Goal: Information Seeking & Learning: Learn about a topic

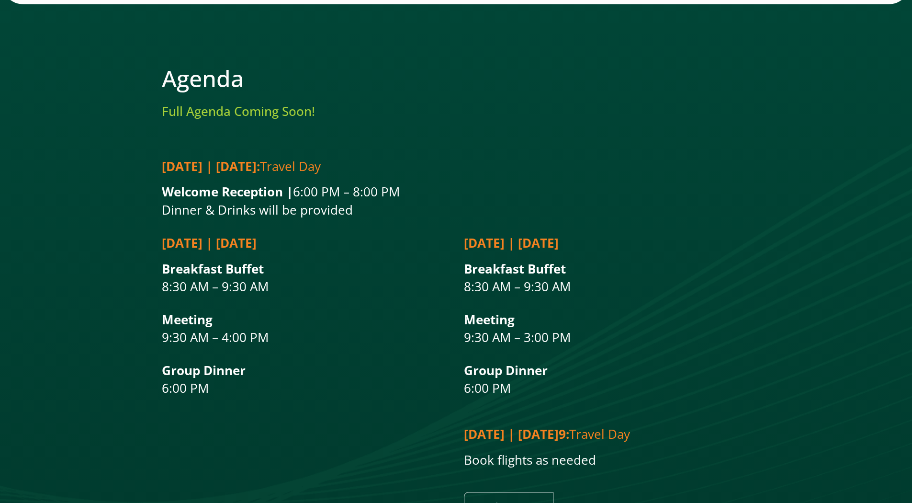
click at [669, 260] on p "Breakfast Buffet 8:30 AM – 9:30 AM" at bounding box center [607, 278] width 287 height 36
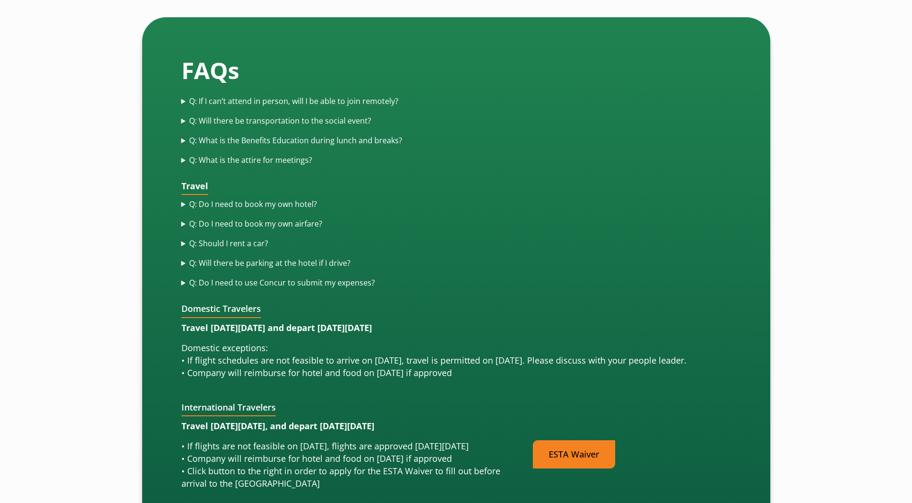
scroll to position [2584, 0]
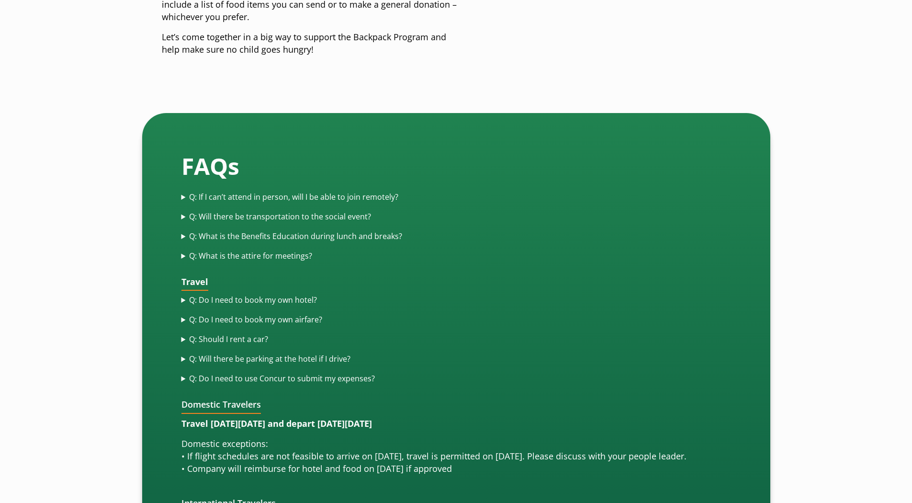
click at [354, 191] on summary "Q: If I can’t attend in person, will I be able to join remotely?" at bounding box center [455, 196] width 549 height 11
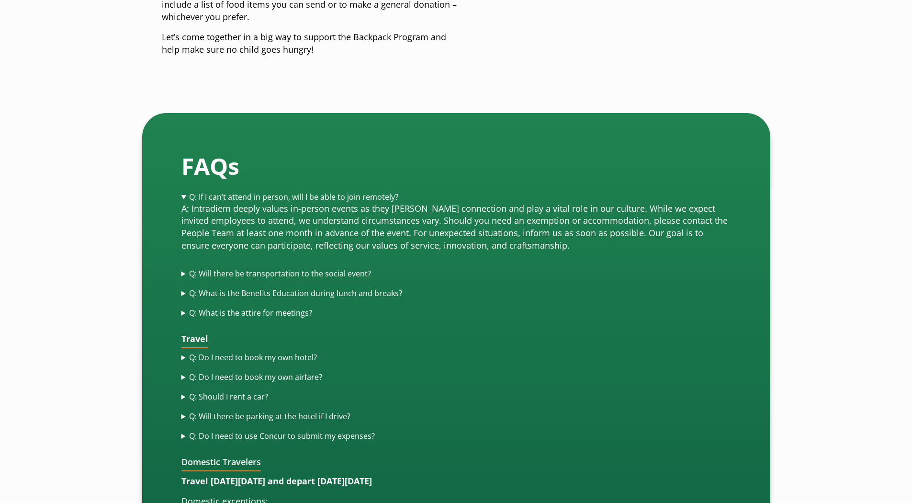
click at [358, 268] on summary "Q: Will there be transportation to the social event?" at bounding box center [455, 273] width 549 height 11
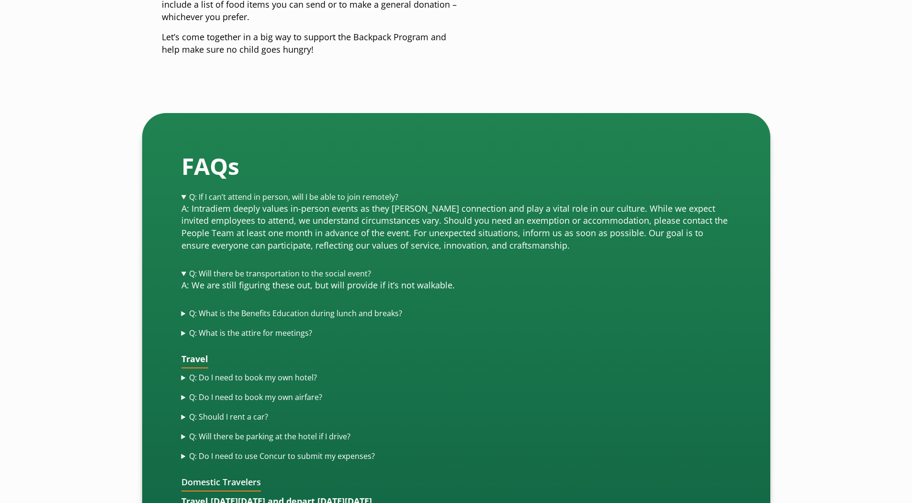
click at [351, 308] on summary "Q: What is the Benefits Education during lunch and breaks?" at bounding box center [455, 313] width 549 height 11
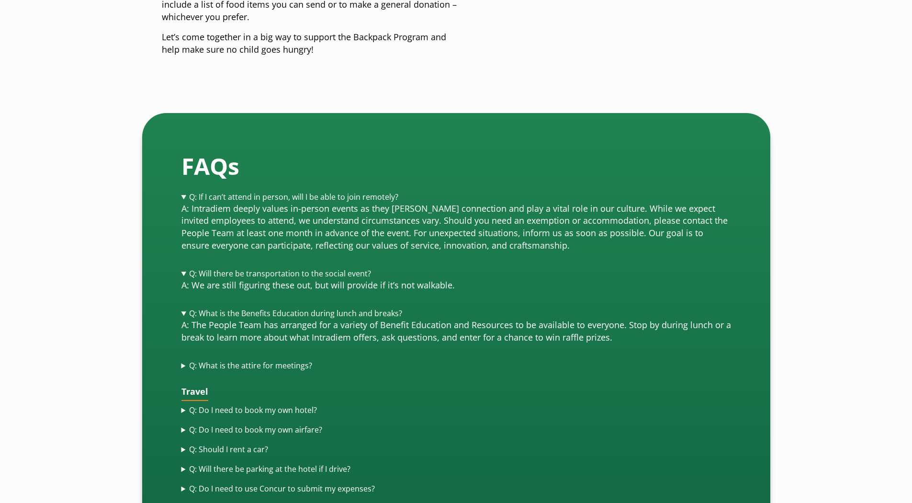
click at [276, 360] on summary "Q: What is the attire for meetings?" at bounding box center [455, 365] width 549 height 11
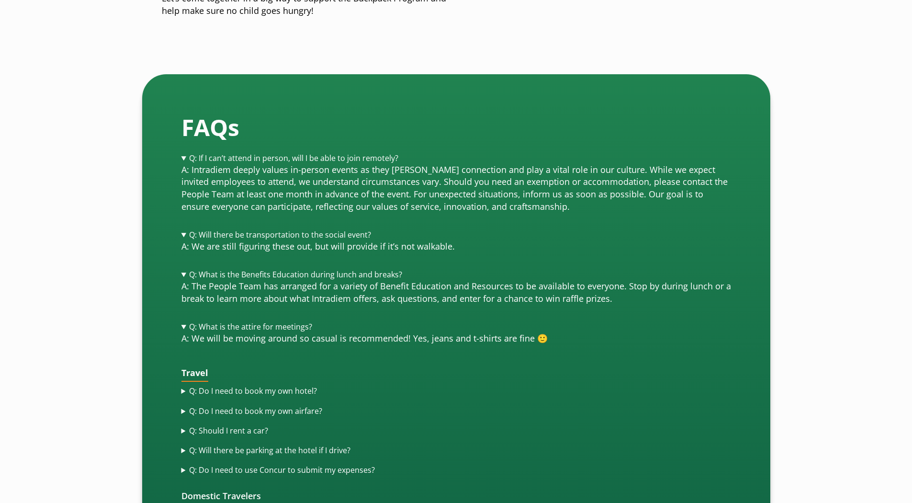
scroll to position [2680, 0]
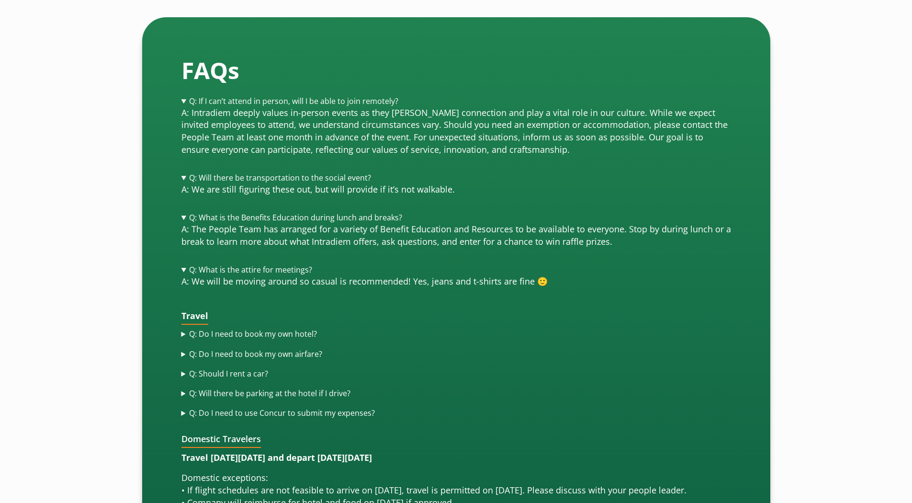
click at [280, 328] on summary "Q: Do I need to book my own hotel?" at bounding box center [455, 333] width 549 height 11
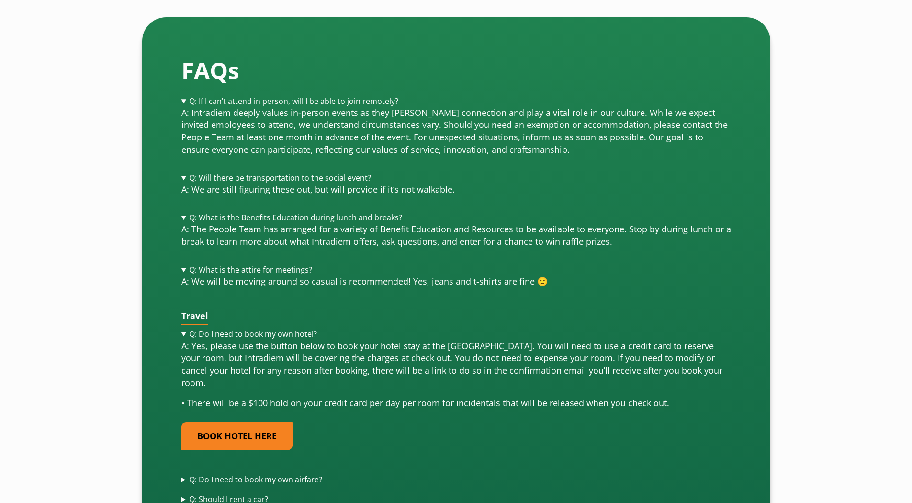
click at [290, 328] on summary "Q: Do I need to book my own hotel?" at bounding box center [455, 333] width 549 height 11
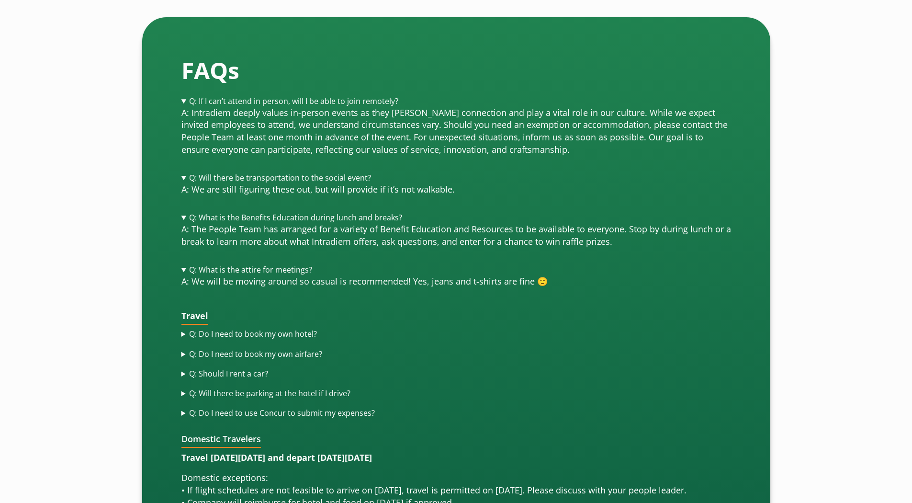
click at [274, 348] on summary "Q: Do I need to book my own airfare?" at bounding box center [455, 353] width 549 height 11
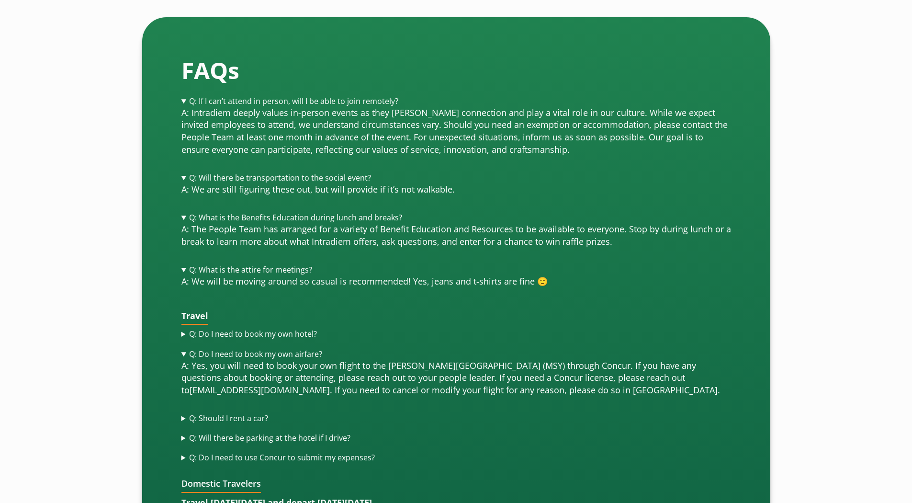
click at [241, 413] on summary "Q: Should I rent a car?" at bounding box center [455, 418] width 549 height 11
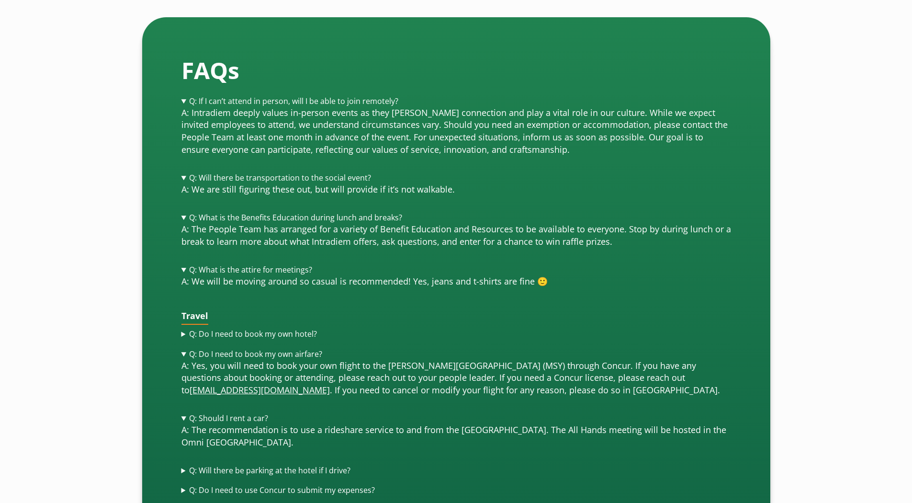
click at [272, 465] on summary "Q: Will there be parking at the hotel if I drive?" at bounding box center [455, 470] width 549 height 11
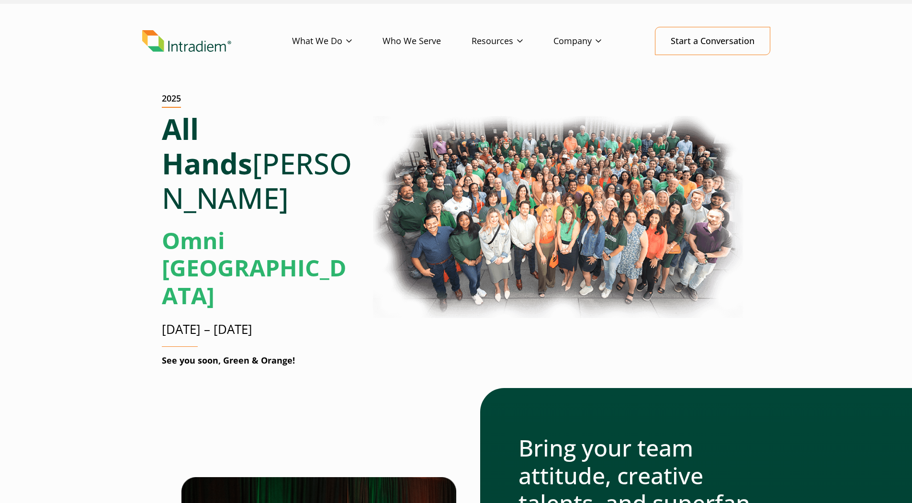
scroll to position [0, 0]
